Goal: Task Accomplishment & Management: Manage account settings

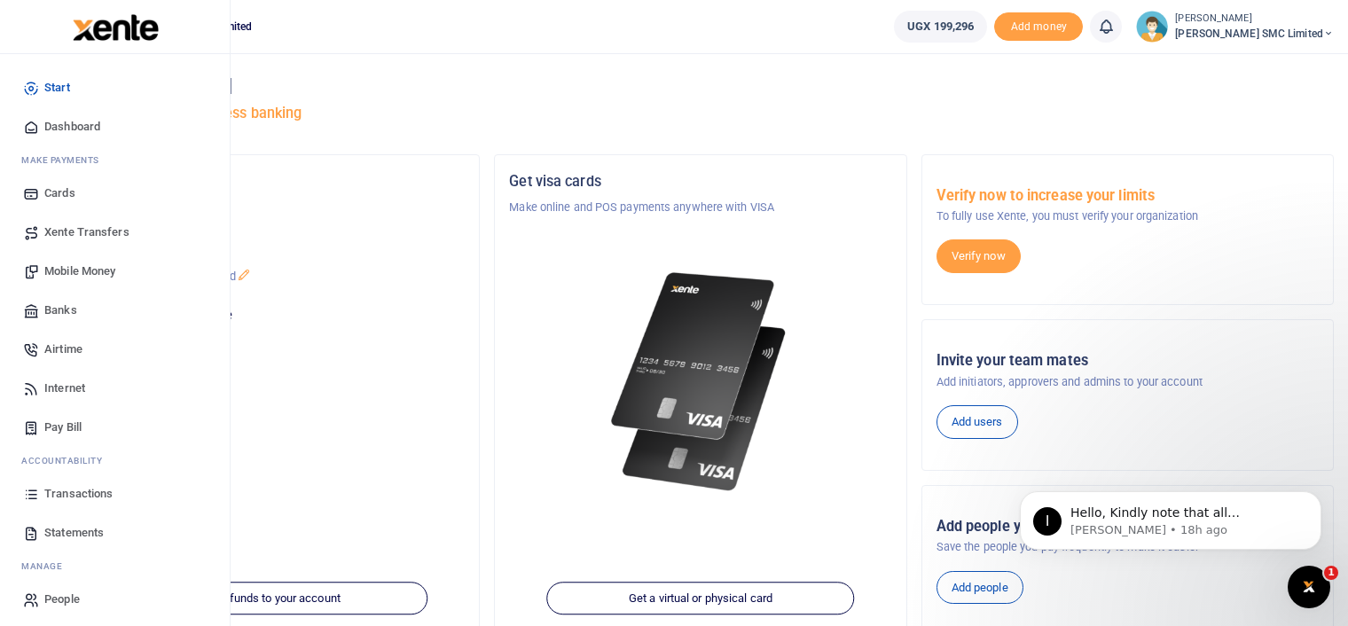
click at [82, 492] on span "Transactions" at bounding box center [78, 494] width 68 height 18
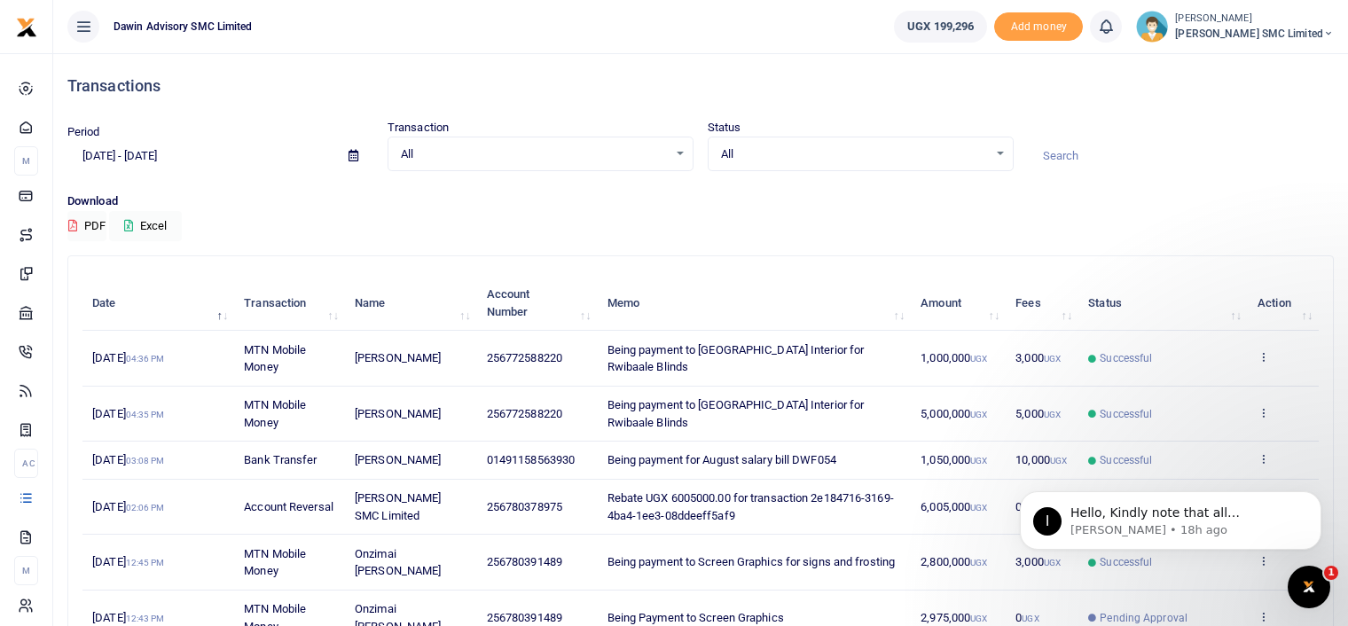
click at [816, 255] on div "Search: Date Transaction Name Account Number Memo Amount Fees Status Action 11t…" at bounding box center [700, 567] width 1266 height 624
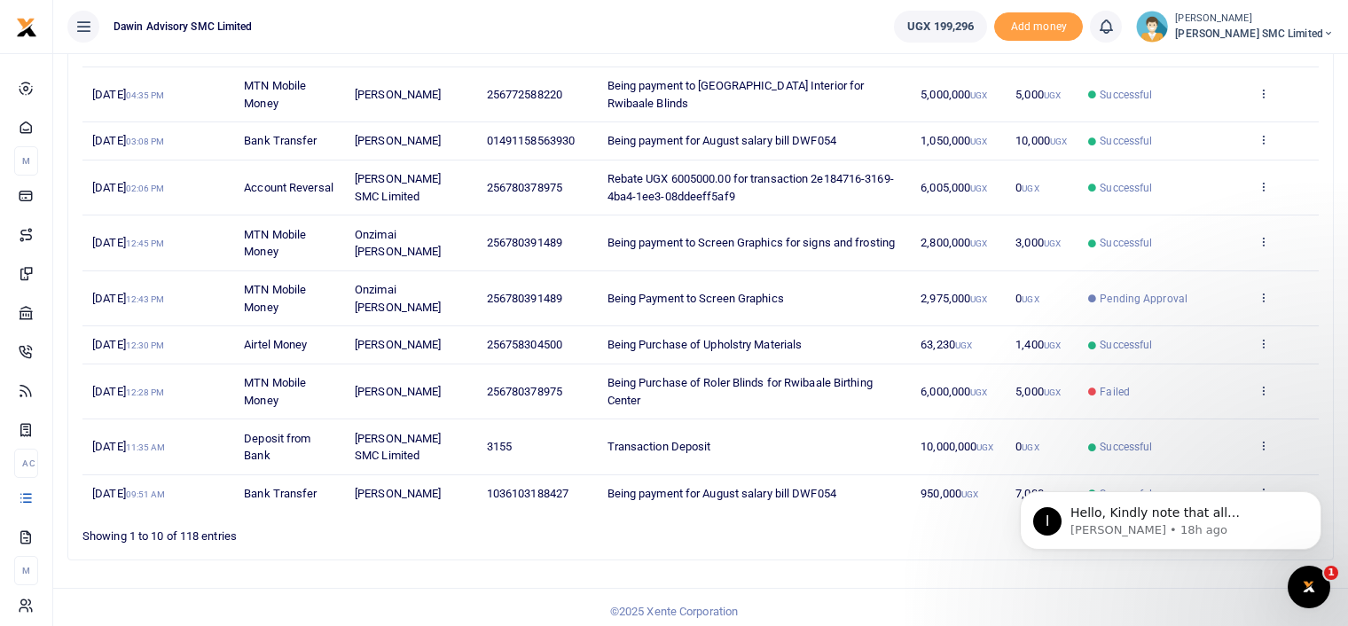
scroll to position [325, 0]
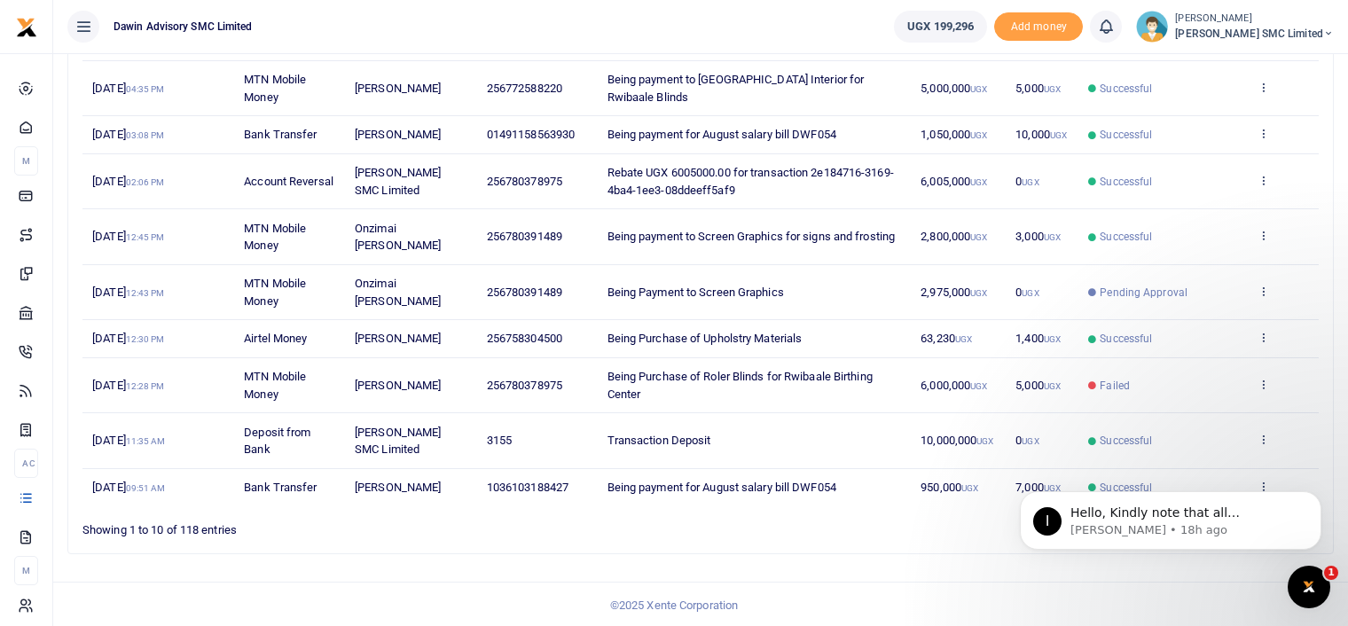
click at [1234, 582] on footer "© 2025 Xente Corporation" at bounding box center [674, 605] width 1348 height 47
click at [986, 526] on ul "1 2 3 4 5 … 12" at bounding box center [962, 525] width 714 height 24
click at [1311, 497] on icon "Dismiss notification" at bounding box center [1316, 496] width 10 height 10
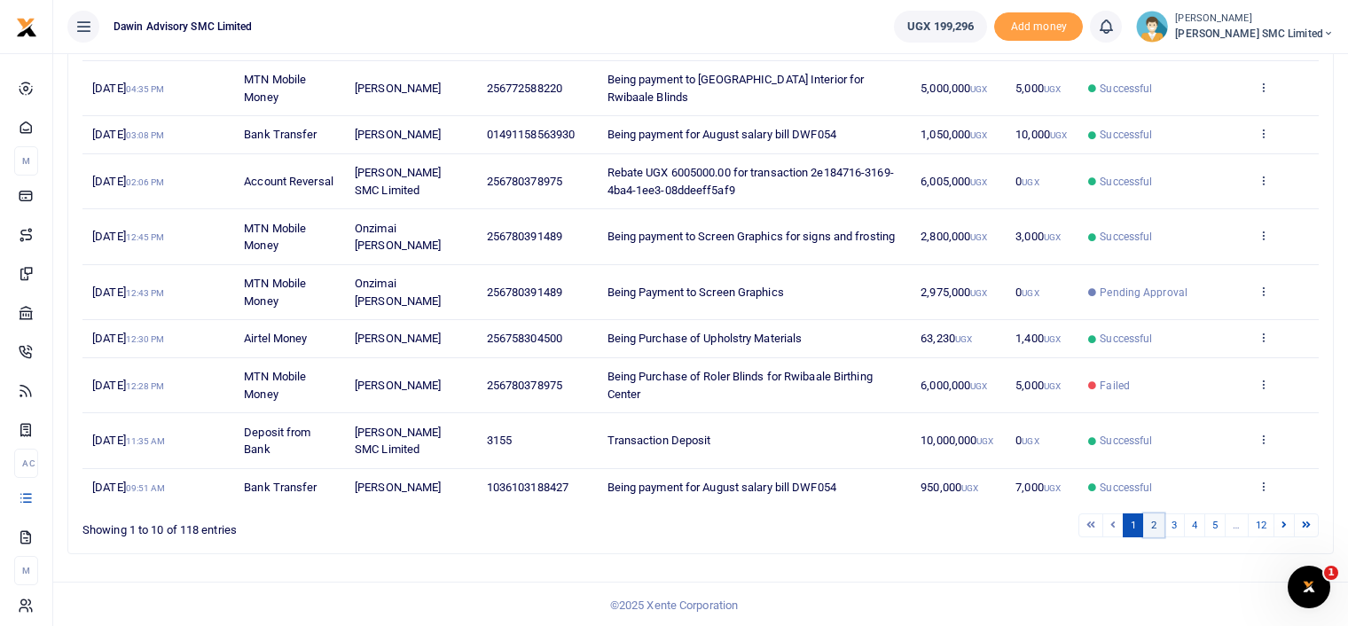
click at [1156, 524] on link "2" at bounding box center [1153, 525] width 21 height 24
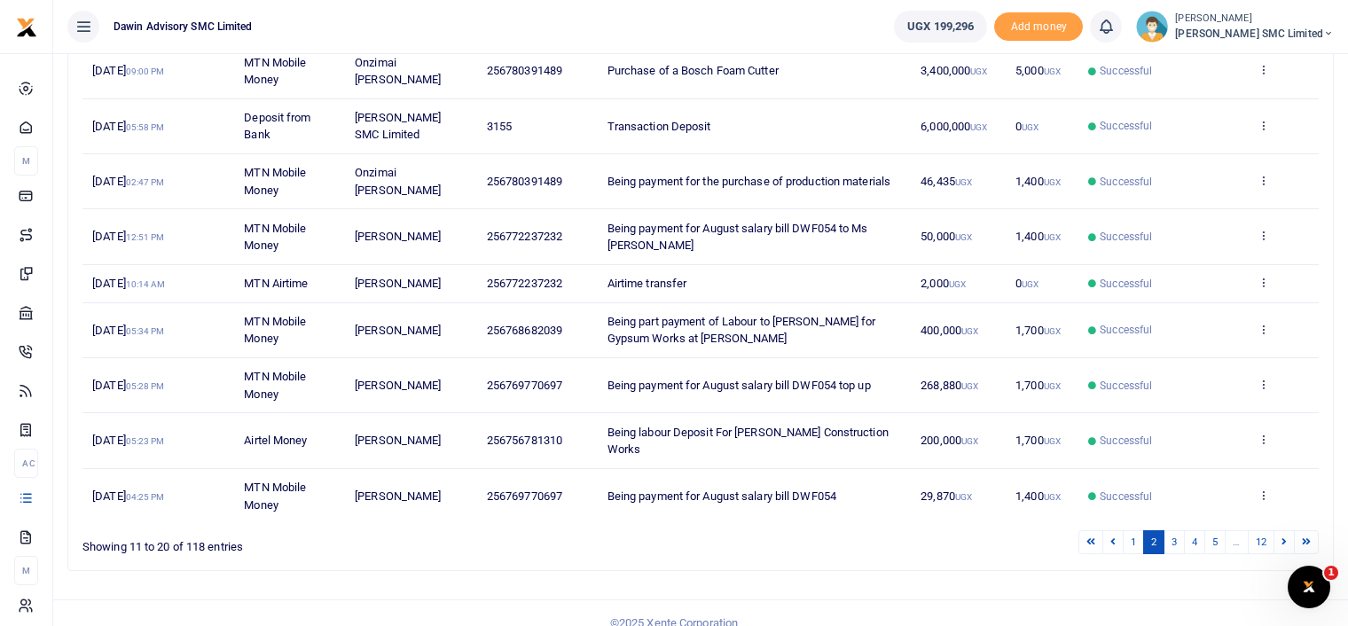
click at [911, 530] on ul "1 2 3 4 5 … 12" at bounding box center [962, 542] width 714 height 24
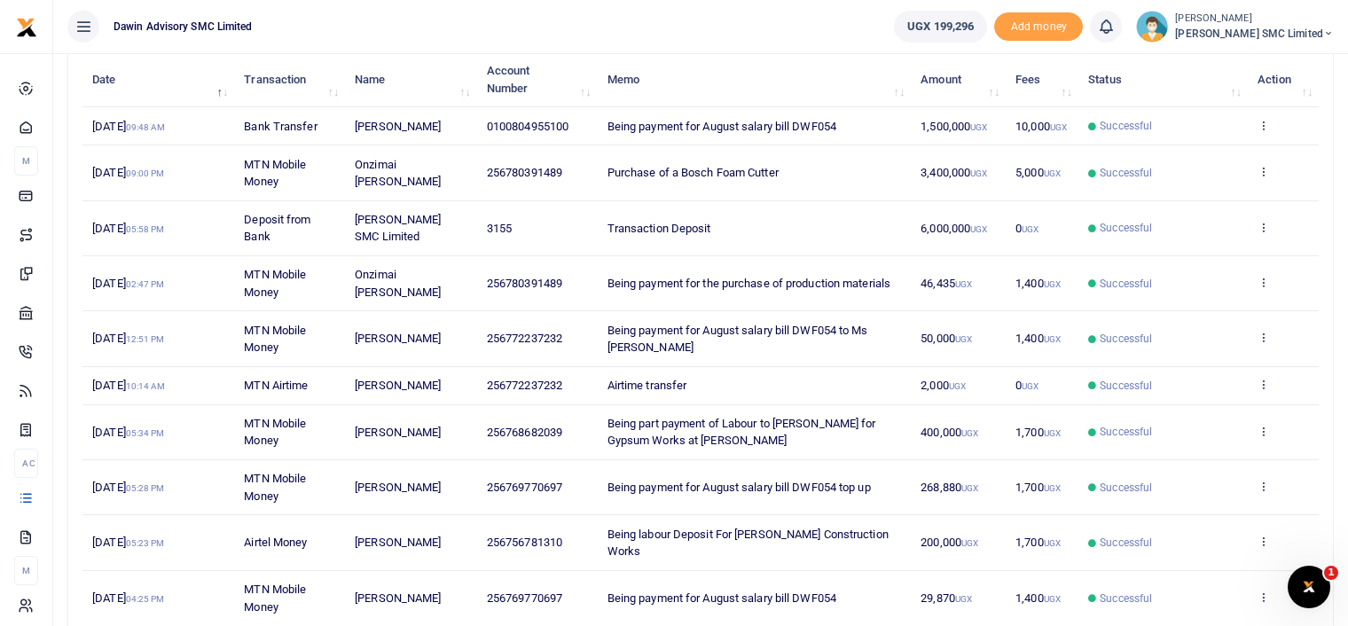
scroll to position [284, 0]
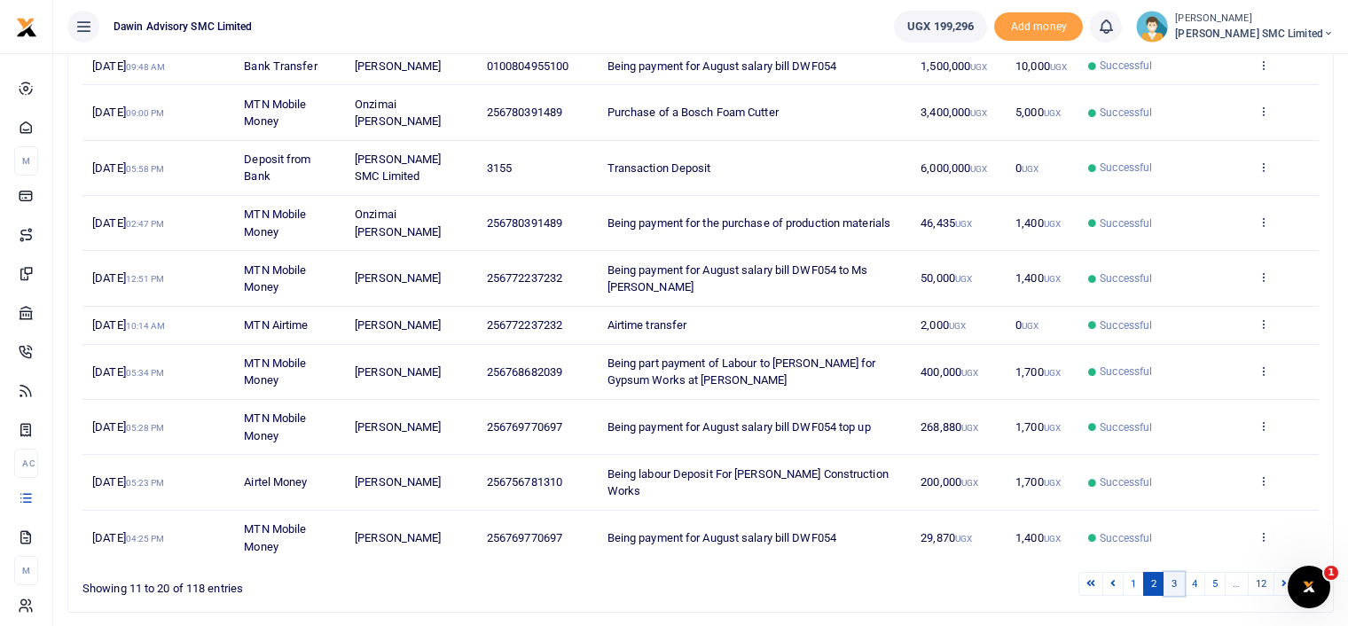
click at [1181, 572] on link "3" at bounding box center [1173, 584] width 21 height 24
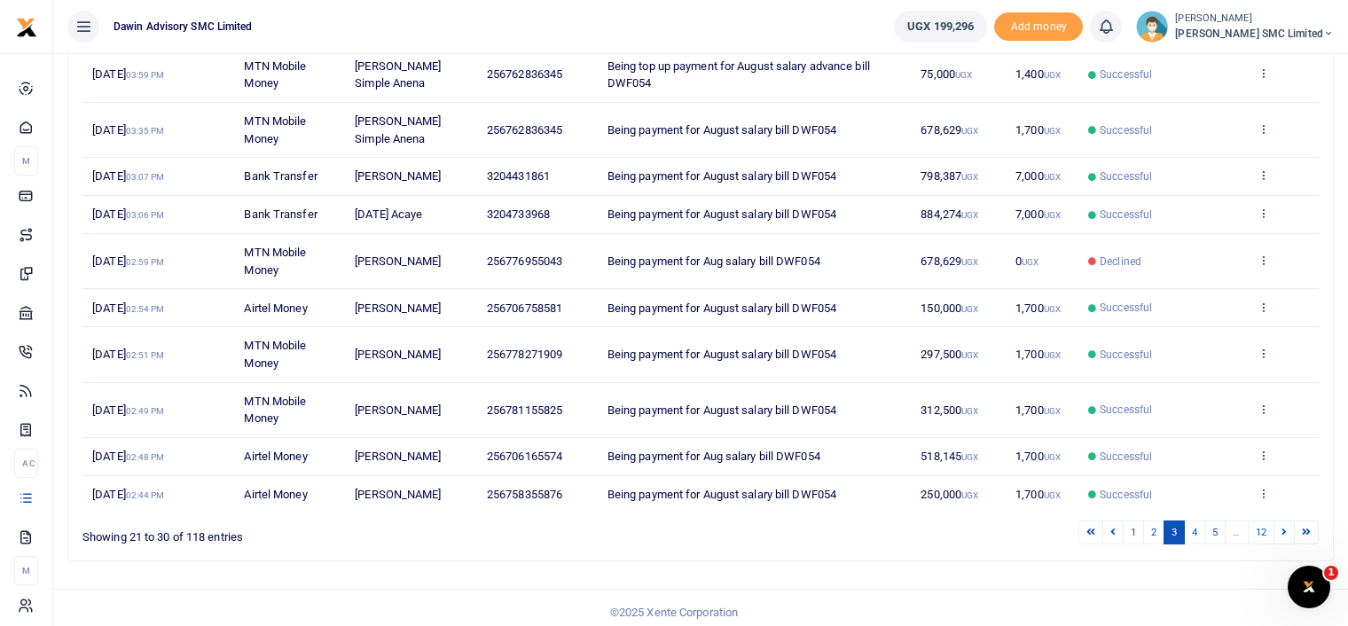
click at [926, 531] on ul "1 2 3 4 5 … 12" at bounding box center [962, 532] width 714 height 24
click at [993, 544] on div "Search: Date Transaction Name Account Number Memo Amount Fees Status Action 4th…" at bounding box center [700, 267] width 1264 height 588
click at [1195, 528] on link "4" at bounding box center [1194, 532] width 21 height 24
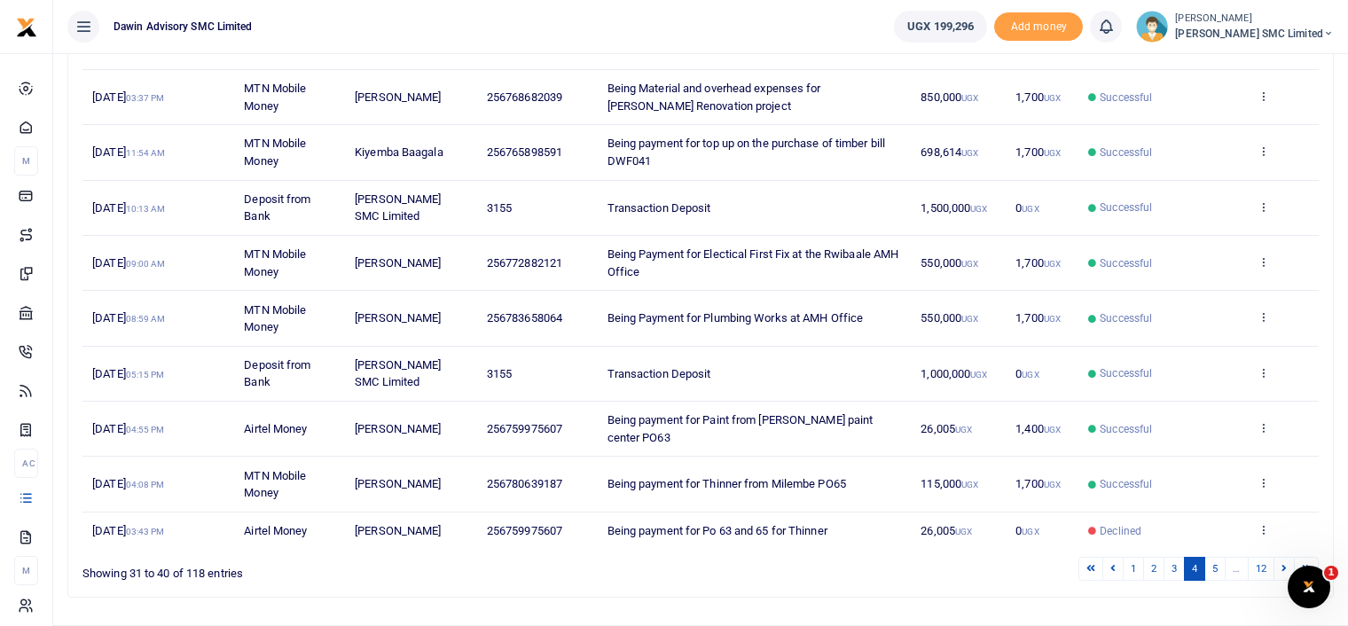
scroll to position [319, 0]
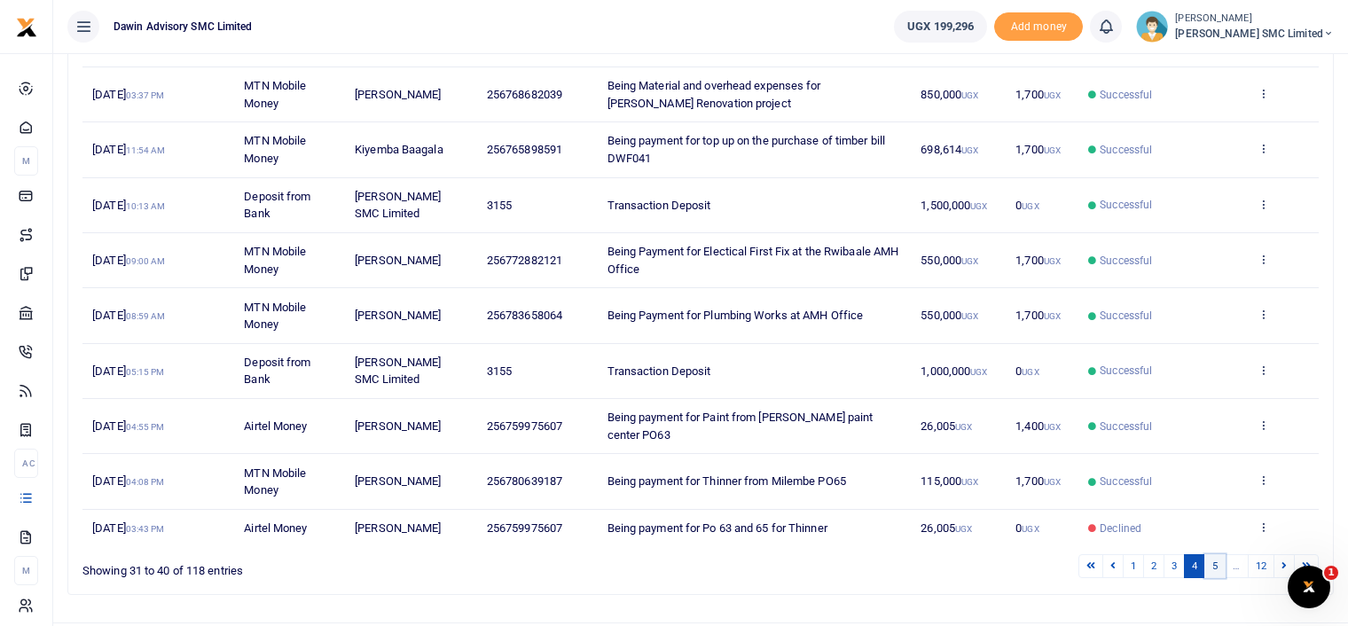
click at [1210, 554] on link "5" at bounding box center [1214, 566] width 21 height 24
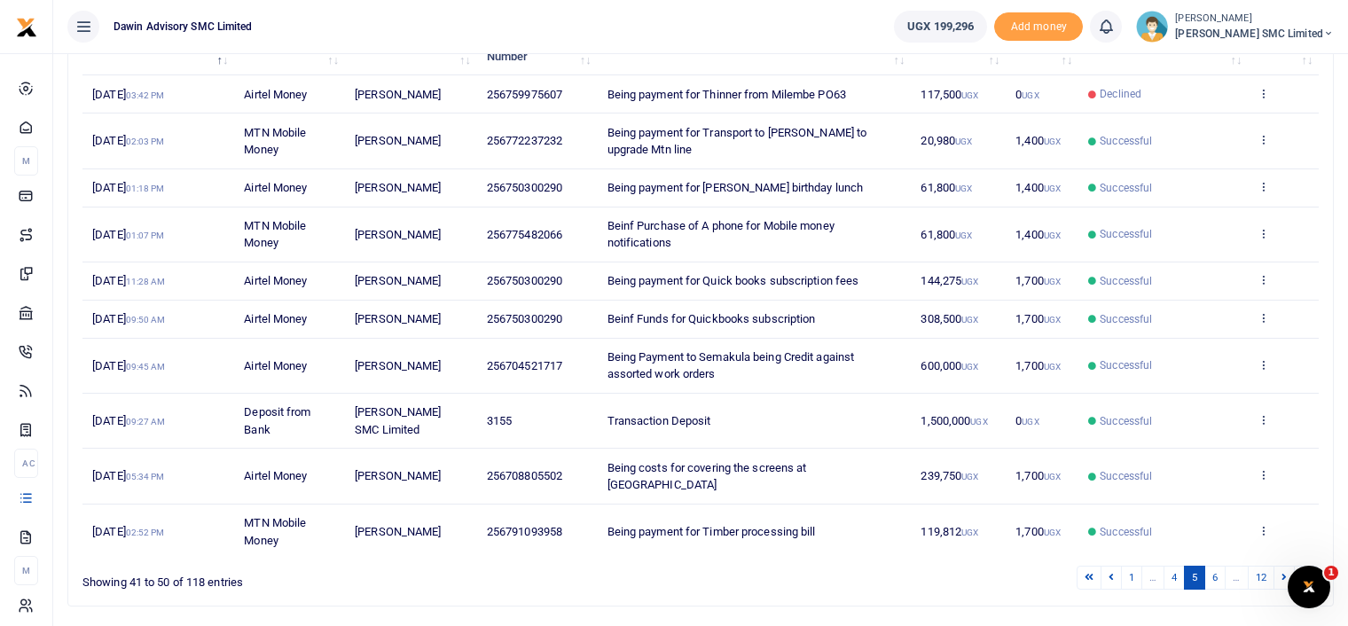
scroll to position [291, 0]
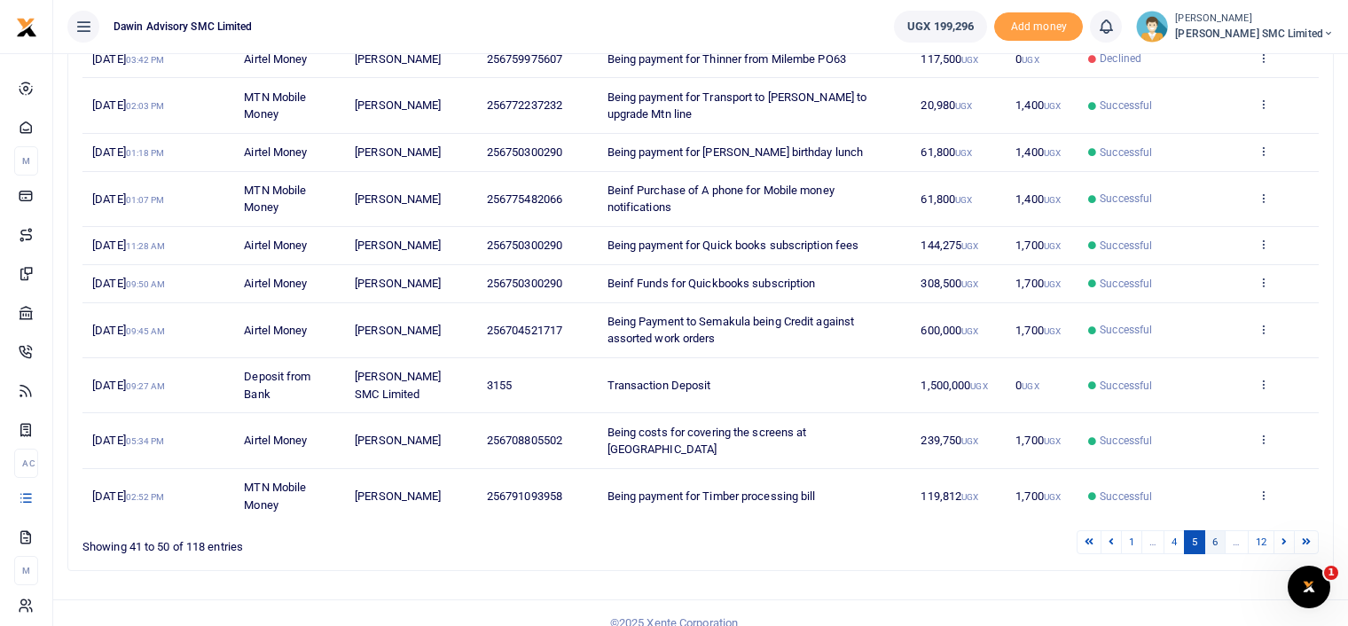
click at [1210, 530] on link "6" at bounding box center [1214, 542] width 21 height 24
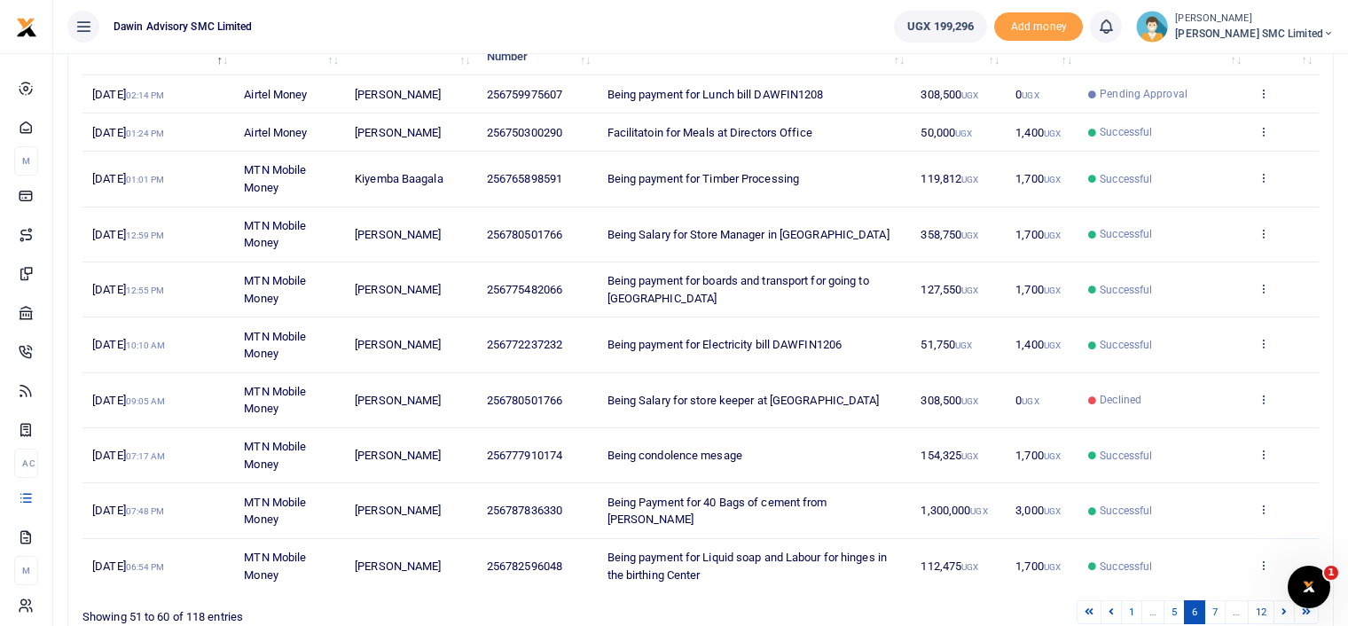
scroll to position [342, 0]
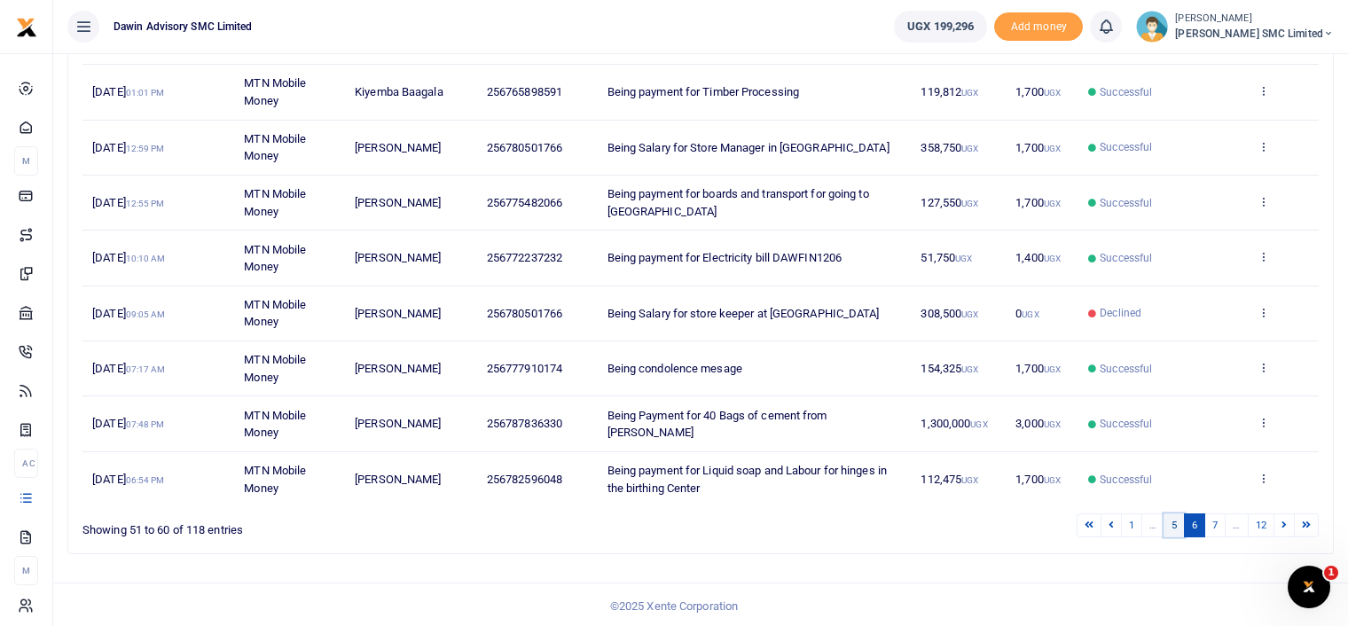
click at [1180, 529] on link "5" at bounding box center [1173, 525] width 21 height 24
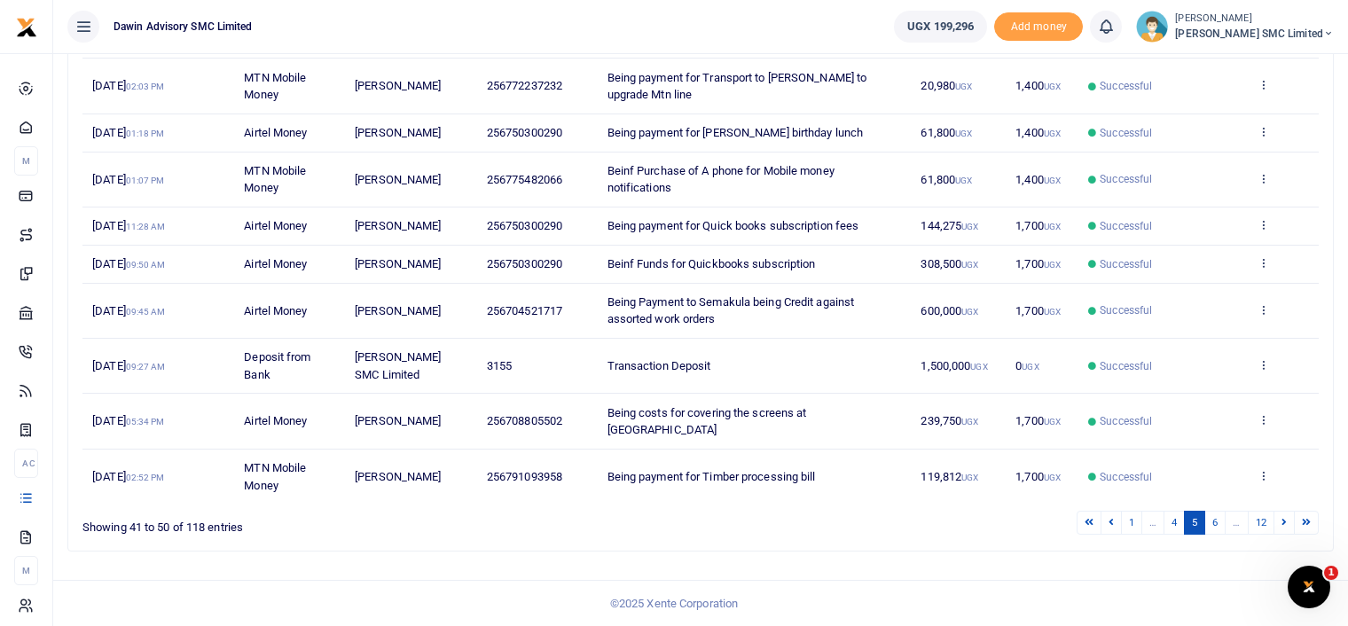
scroll to position [291, 0]
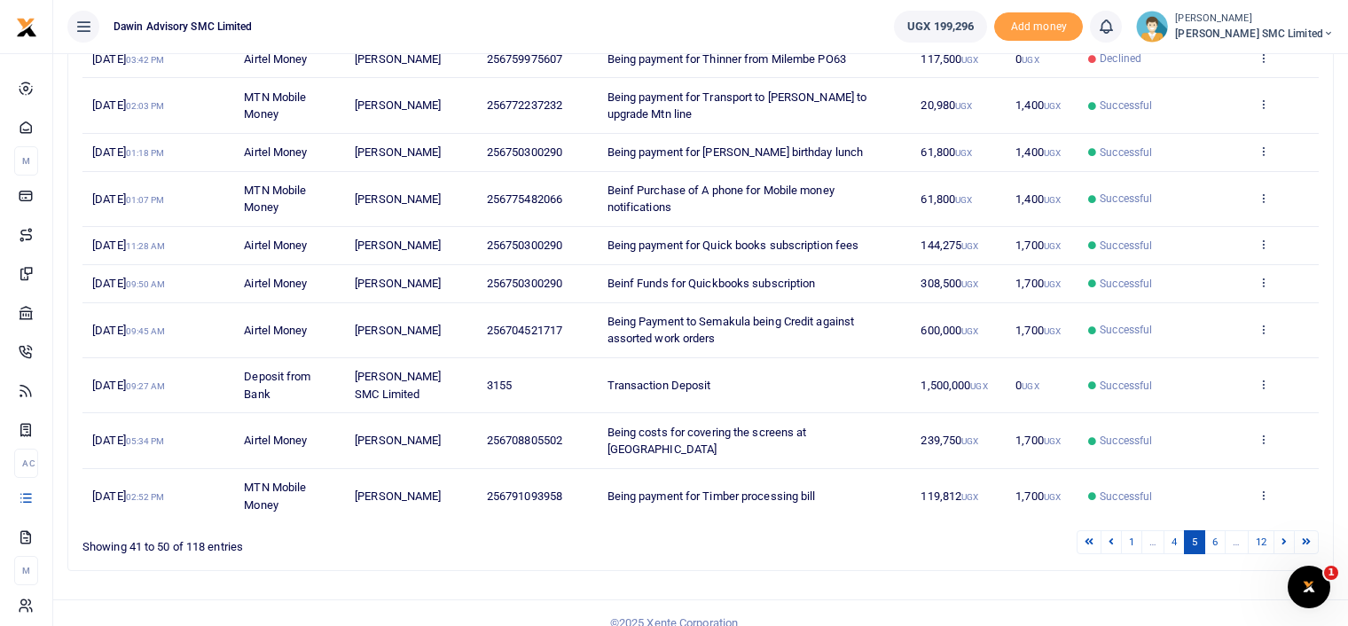
click at [947, 567] on div "Transactions Period 08/14/2025 - 09/12/2025 Transaction All Select an option...…" at bounding box center [700, 203] width 1294 height 883
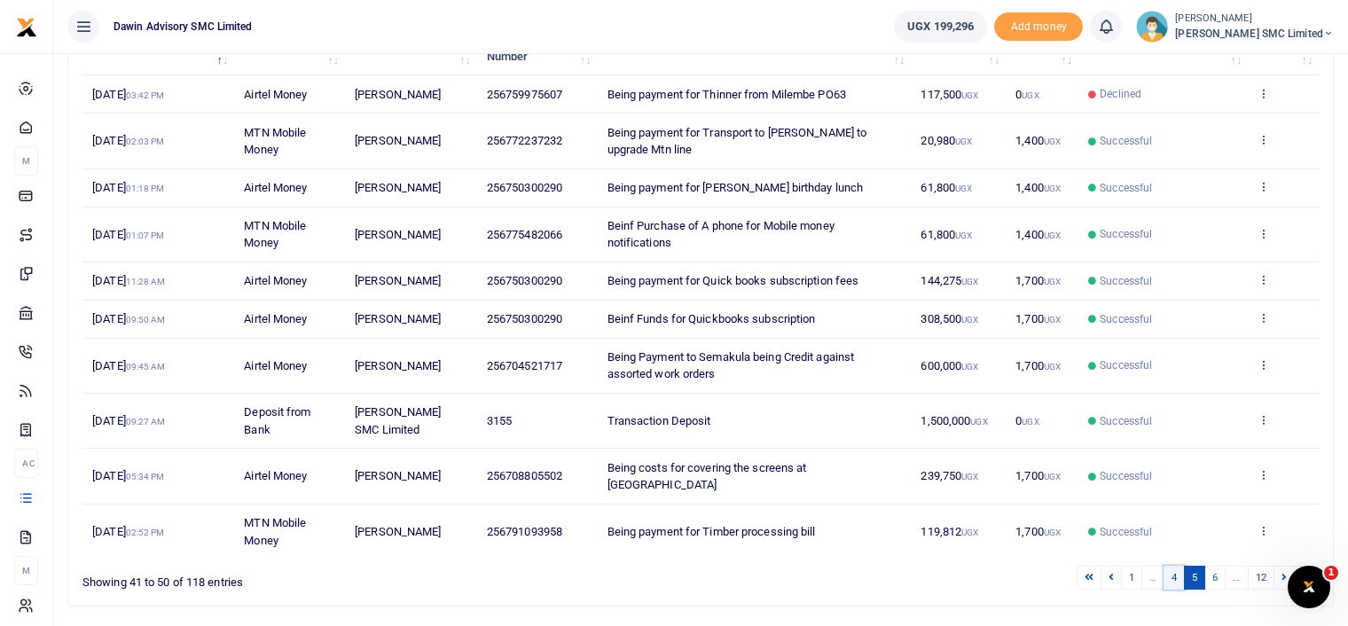
click at [1177, 566] on link "4" at bounding box center [1173, 578] width 21 height 24
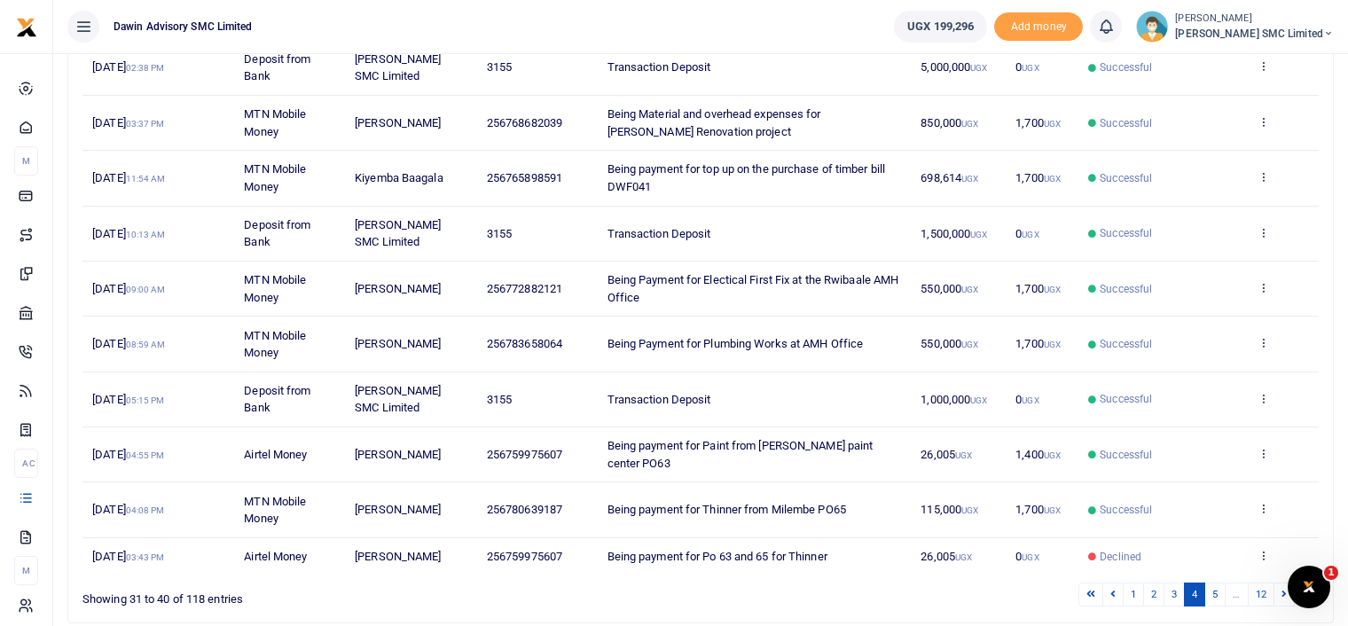
scroll to position [342, 0]
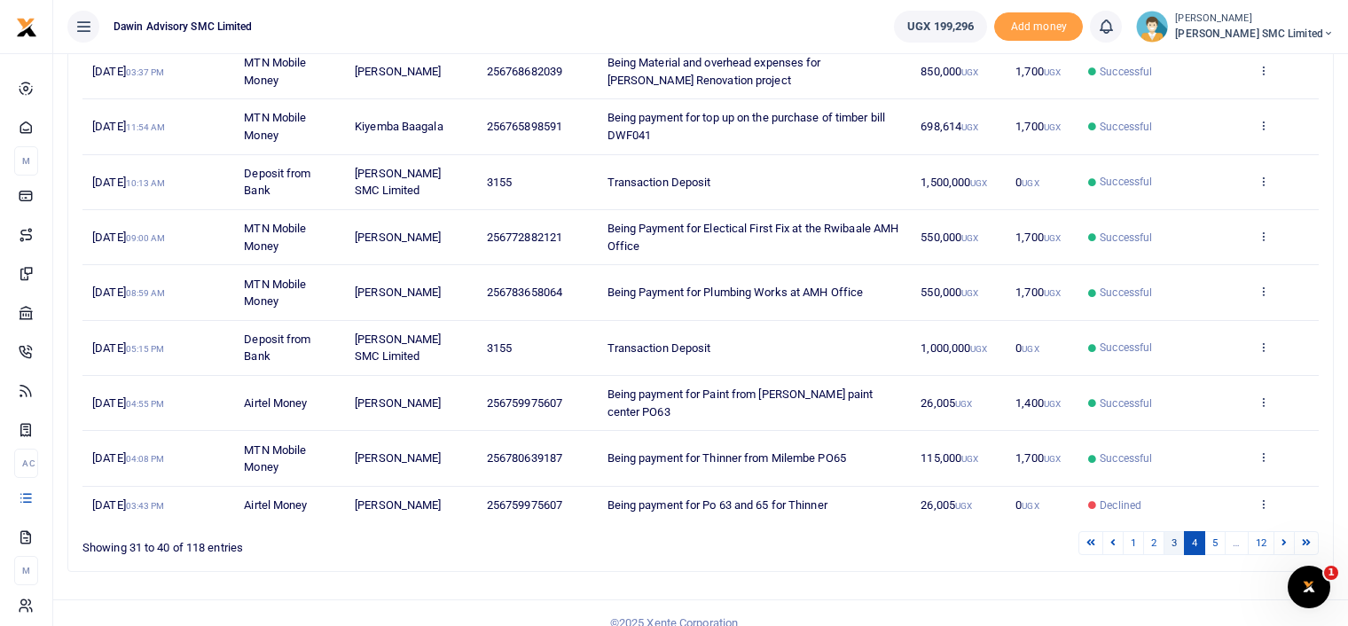
click at [1170, 531] on link "3" at bounding box center [1173, 543] width 21 height 24
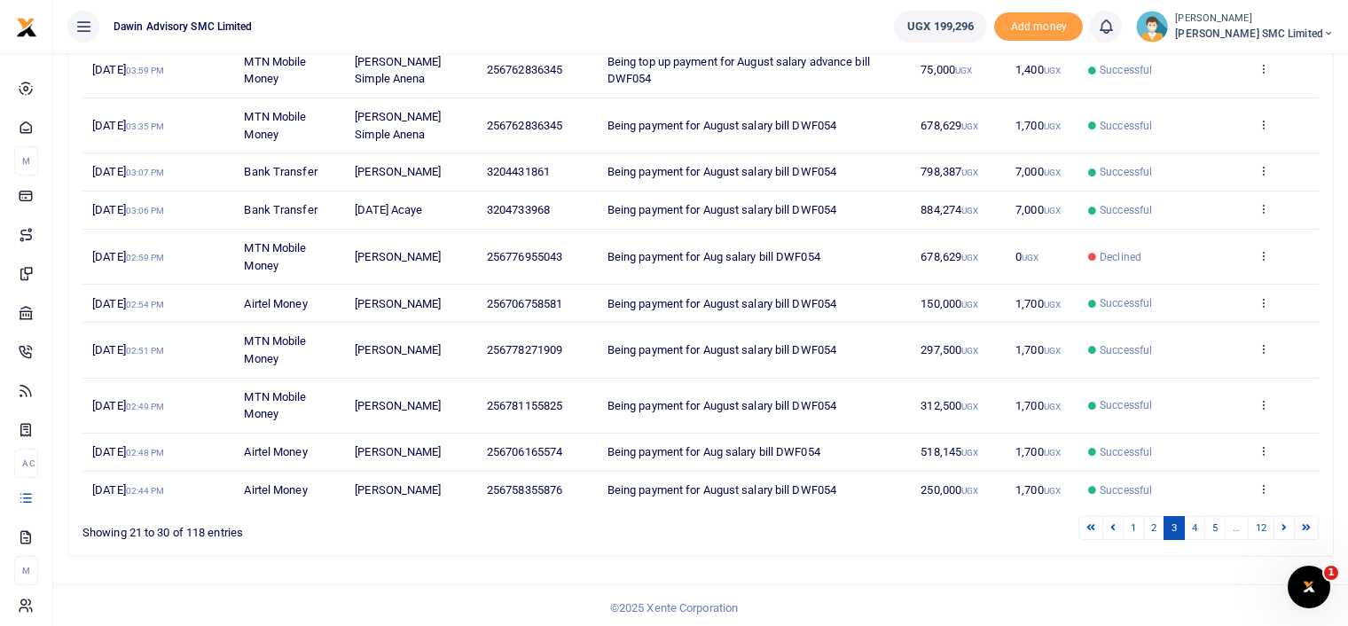
scroll to position [291, 0]
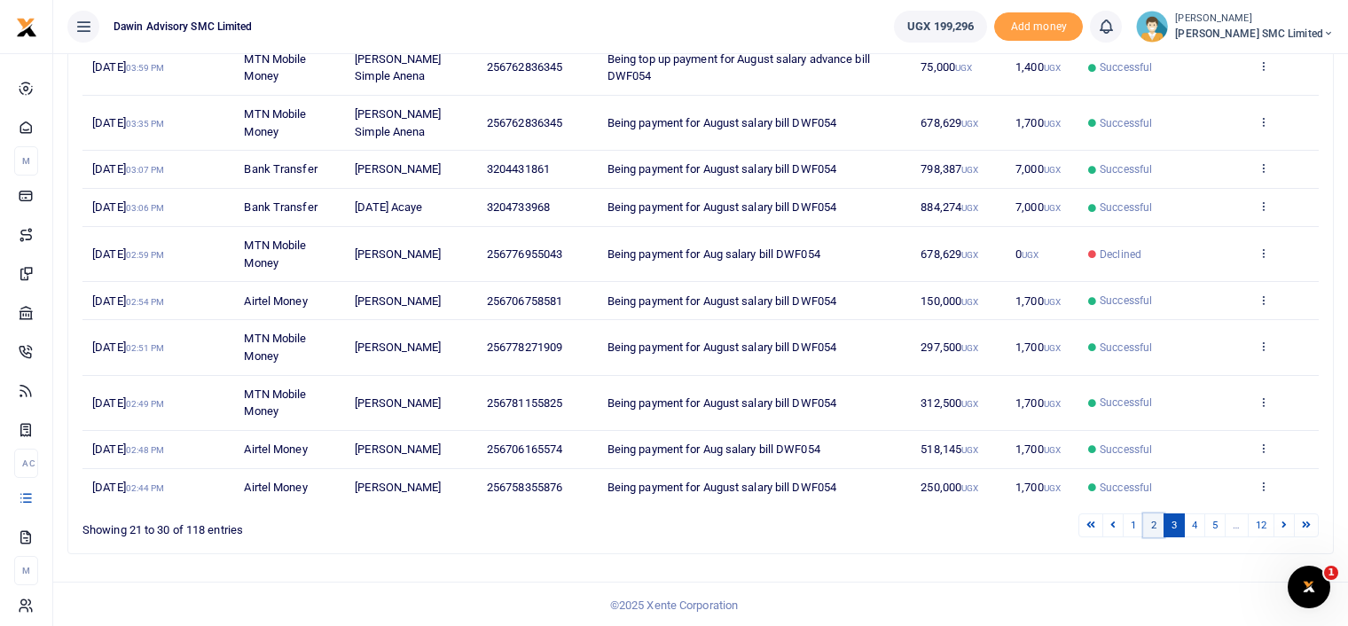
click at [1149, 520] on link "2" at bounding box center [1153, 525] width 21 height 24
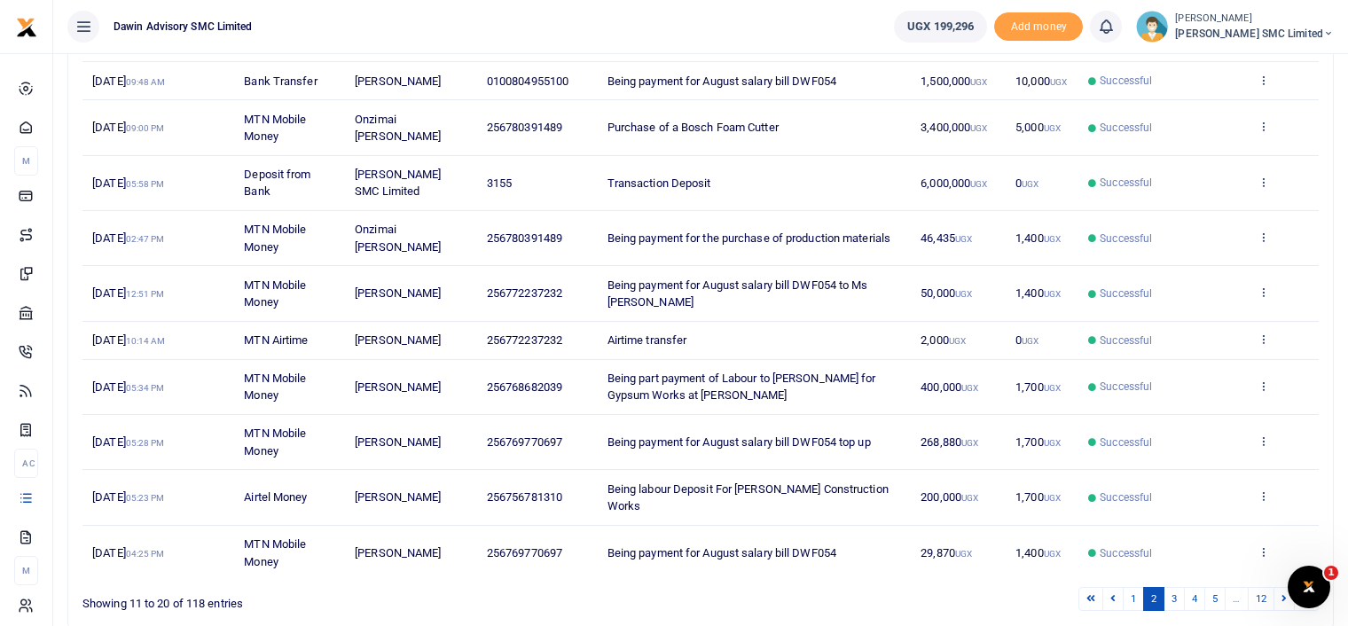
scroll to position [325, 0]
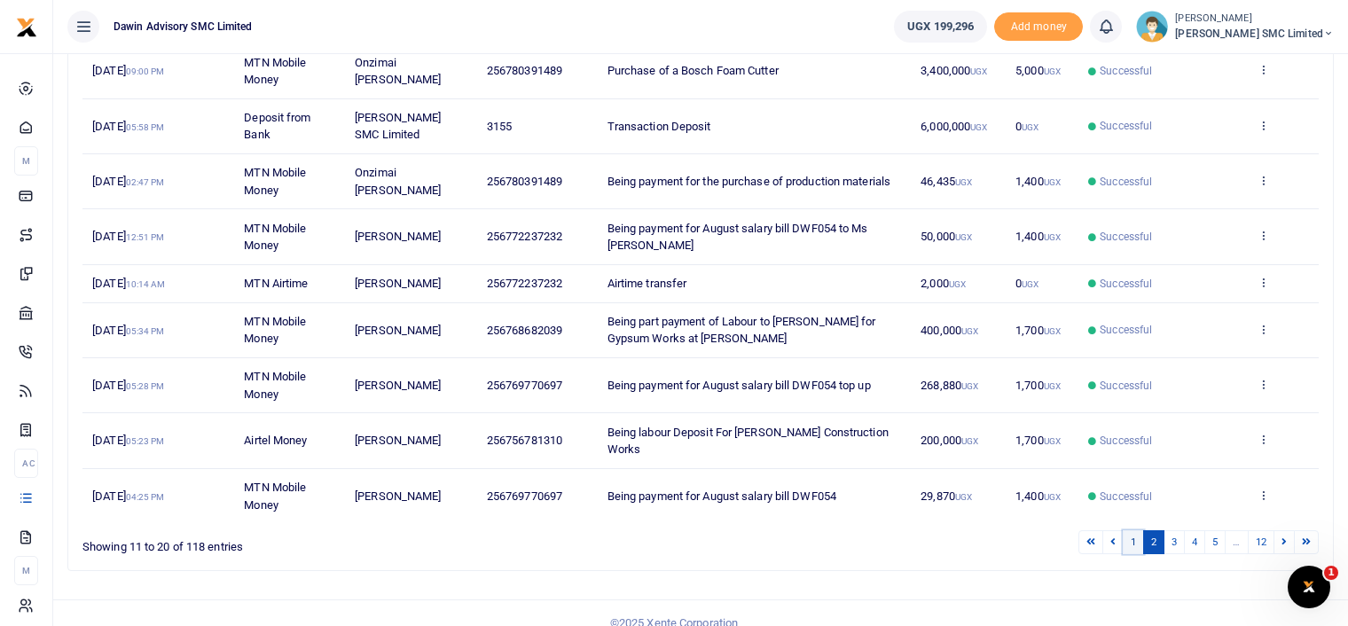
click at [1137, 530] on link "1" at bounding box center [1132, 542] width 21 height 24
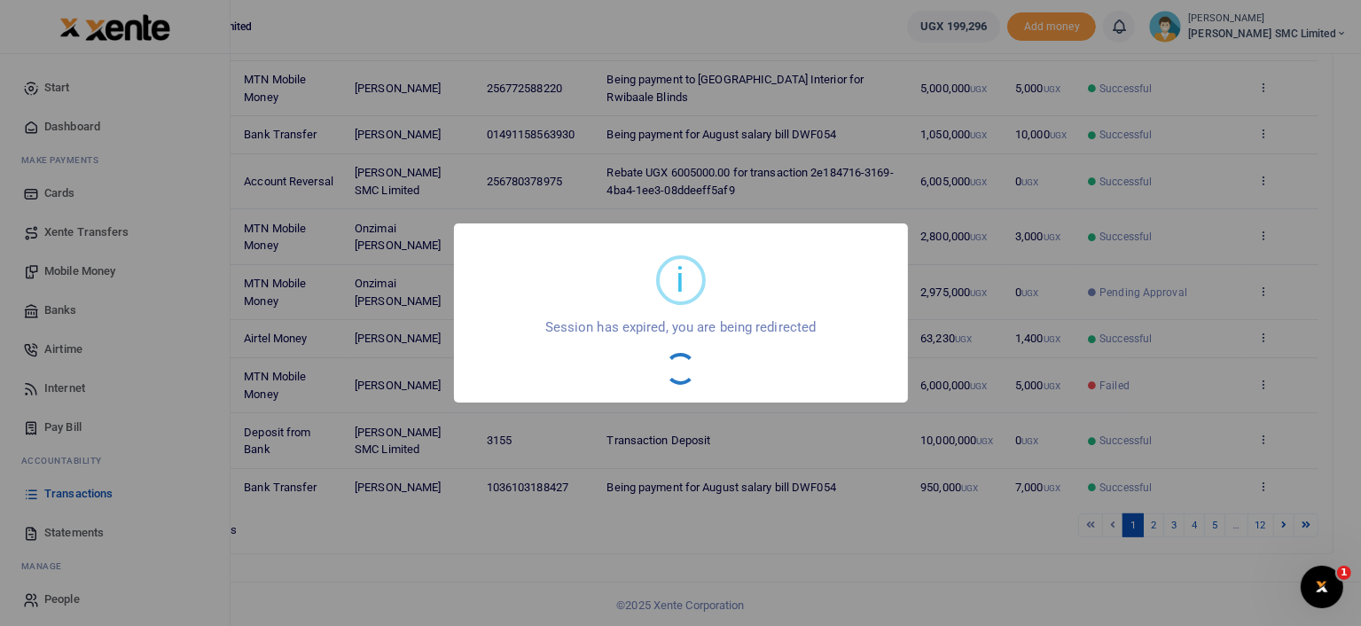
click at [77, 535] on div "i × Session has expired, you are being redirected OK No Cancel" at bounding box center [680, 313] width 1361 height 626
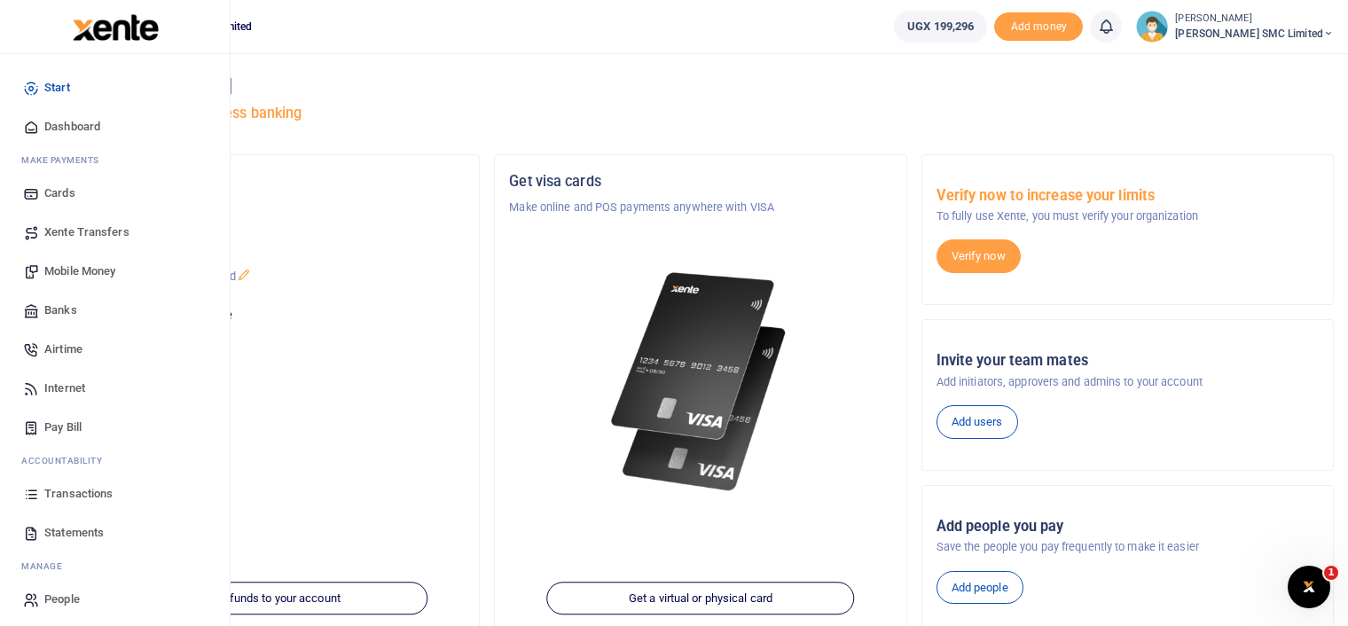
click at [82, 520] on link "Statements" at bounding box center [114, 532] width 201 height 39
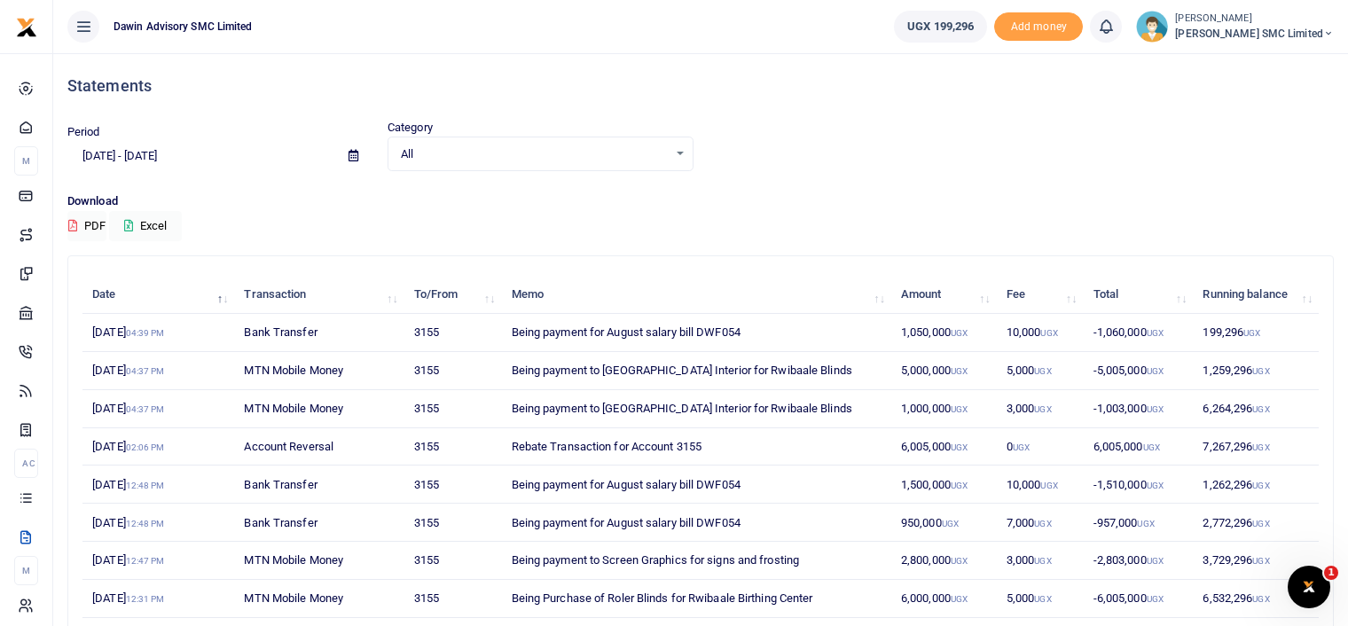
click at [840, 229] on div "Download PDF Excel" at bounding box center [700, 216] width 1266 height 49
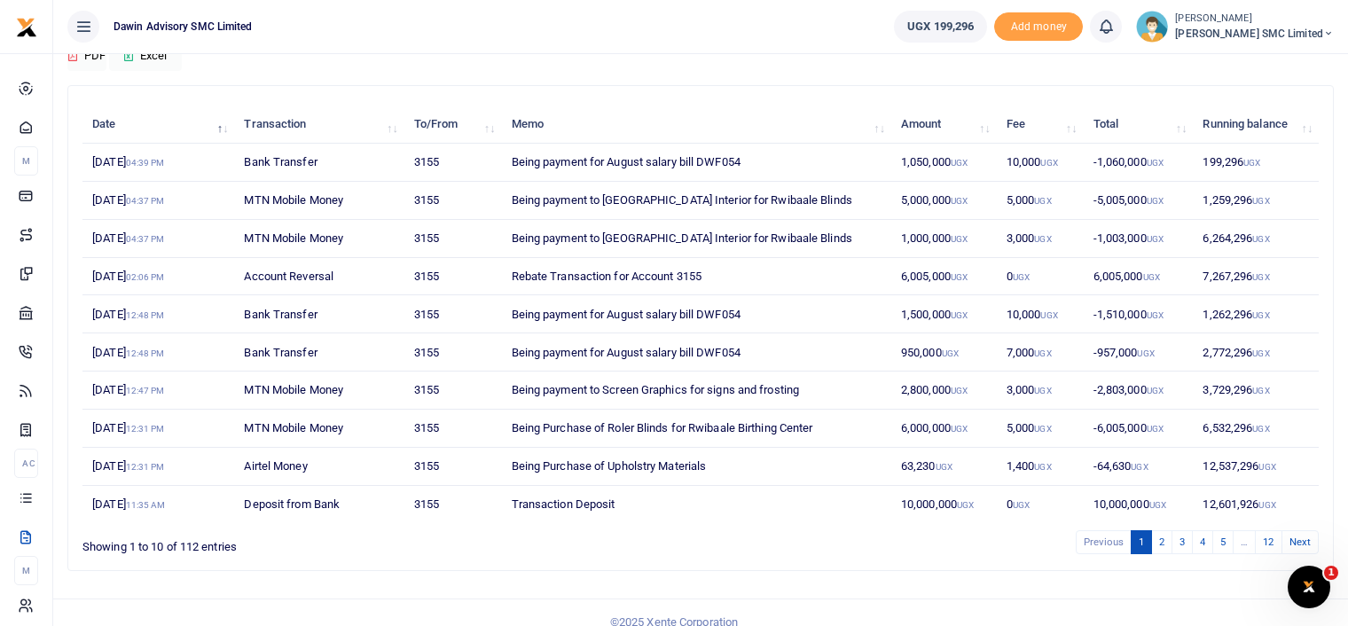
scroll to position [187, 0]
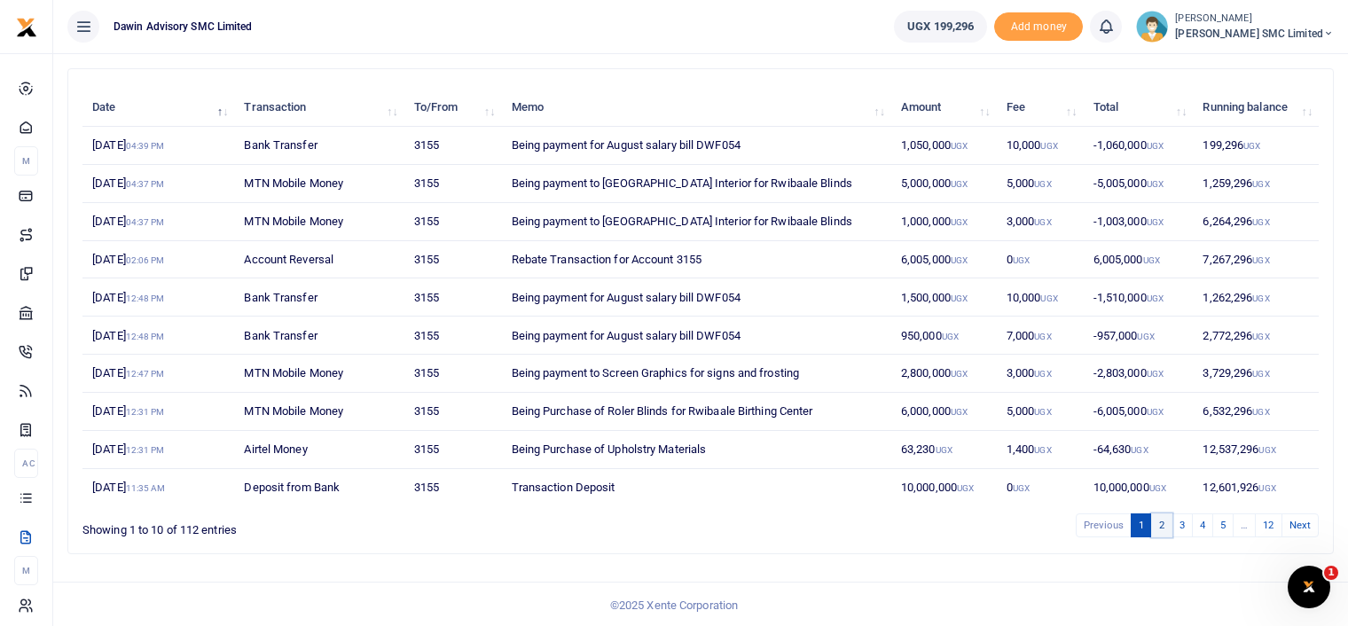
click at [1163, 528] on link "2" at bounding box center [1161, 525] width 21 height 24
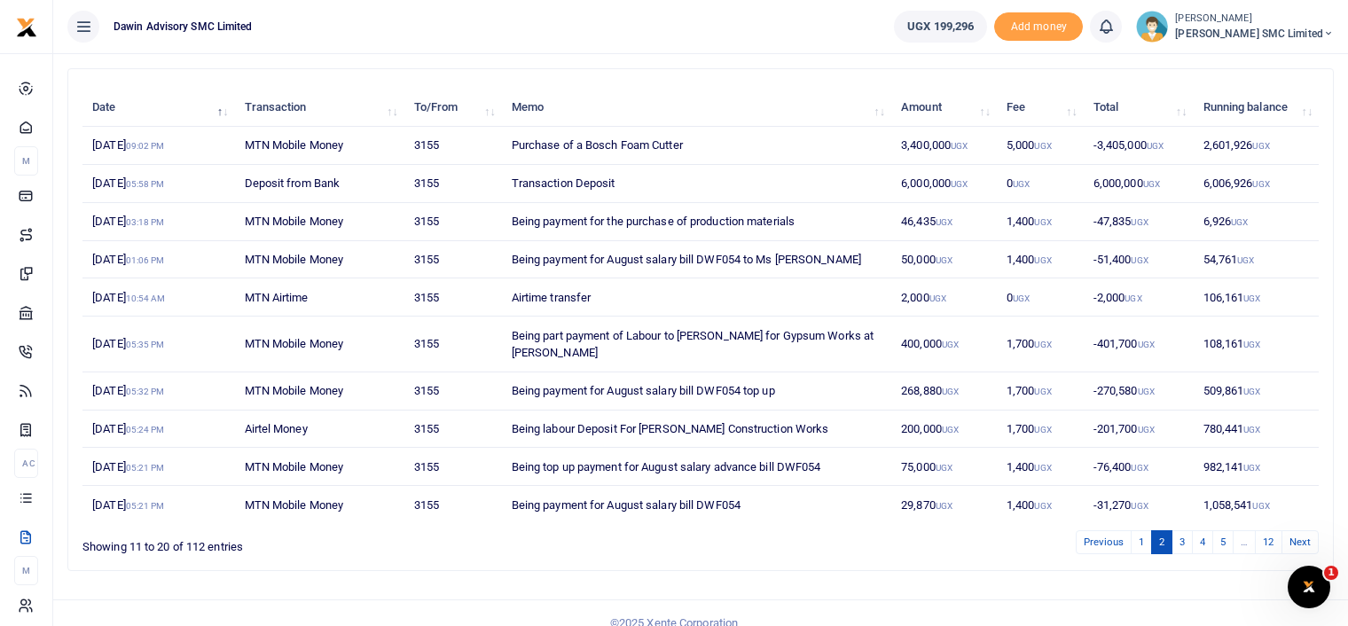
click at [1163, 530] on link "2" at bounding box center [1161, 542] width 21 height 24
click at [1186, 530] on link "3" at bounding box center [1181, 542] width 21 height 24
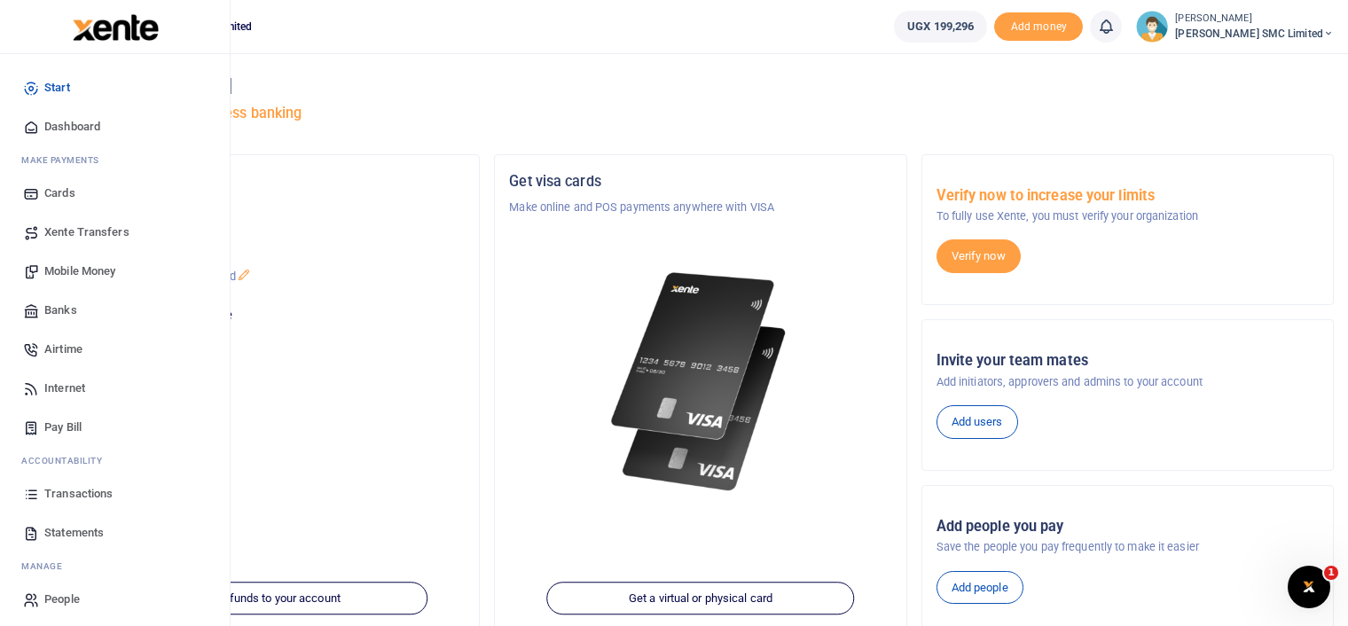
click at [75, 517] on link "Statements" at bounding box center [114, 532] width 201 height 39
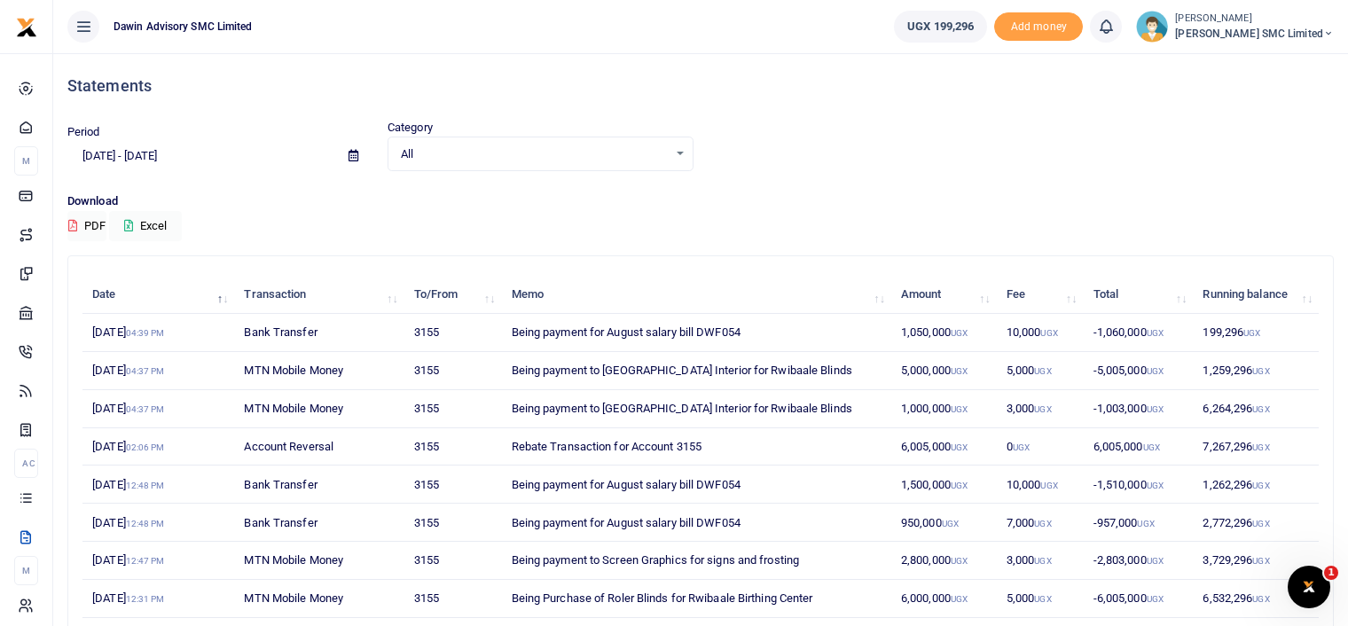
click at [807, 226] on div "Download PDF Excel" at bounding box center [700, 216] width 1266 height 49
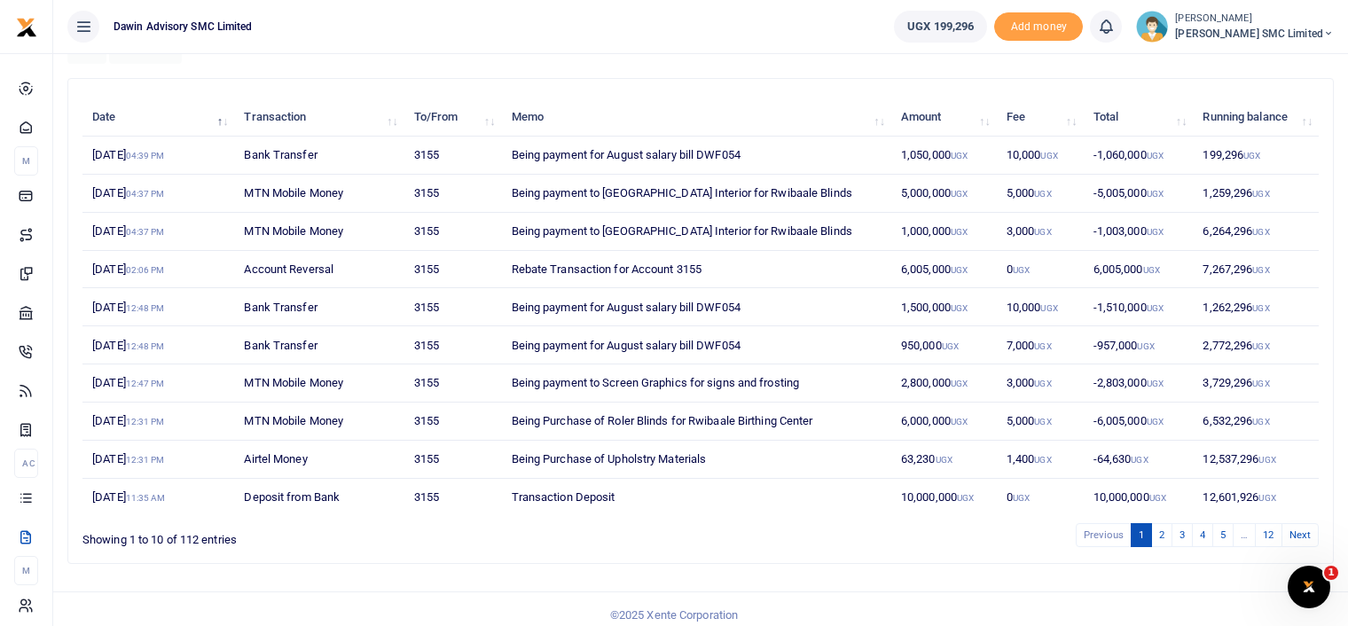
scroll to position [187, 0]
